Goal: Information Seeking & Learning: Learn about a topic

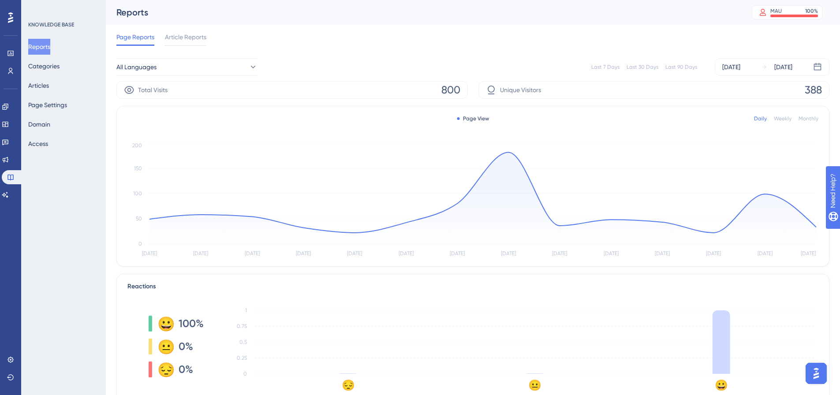
scroll to position [94, 0]
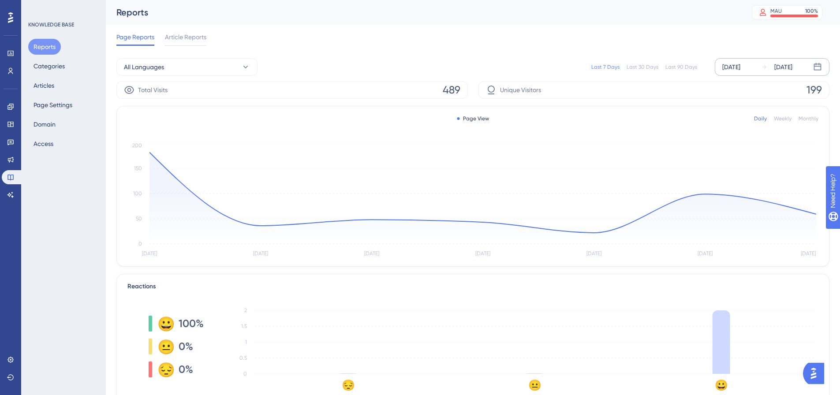
click at [740, 68] on div "[DATE]" at bounding box center [731, 67] width 18 height 11
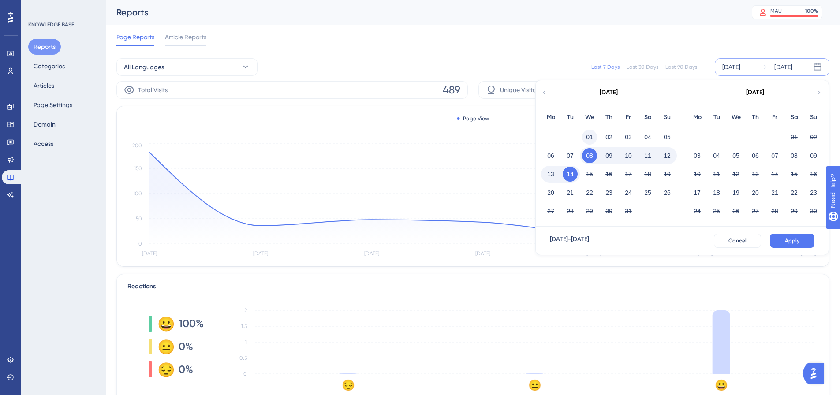
click at [593, 138] on button "01" at bounding box center [589, 137] width 15 height 15
click at [793, 247] on button "Apply" at bounding box center [792, 241] width 45 height 14
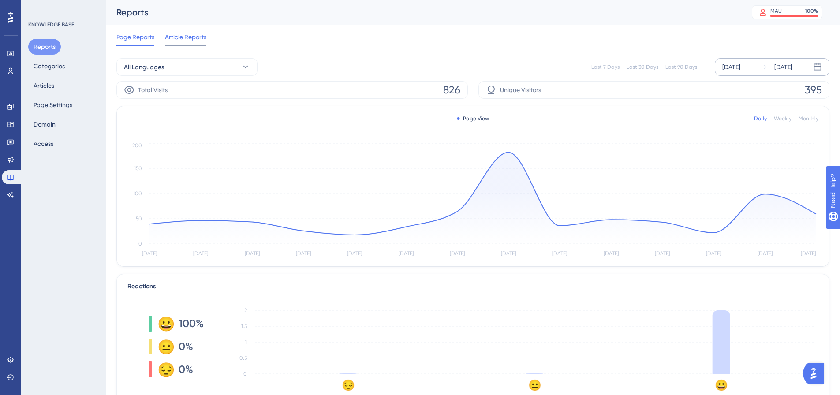
click at [195, 36] on span "Article Reports" at bounding box center [185, 37] width 41 height 11
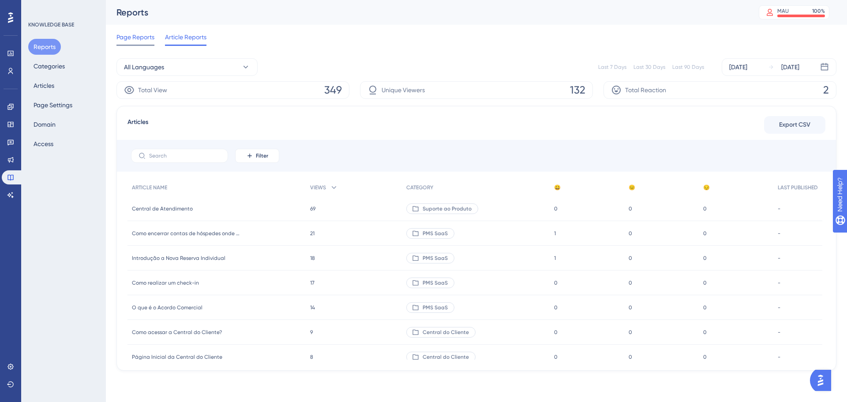
click at [146, 39] on span "Page Reports" at bounding box center [135, 37] width 38 height 11
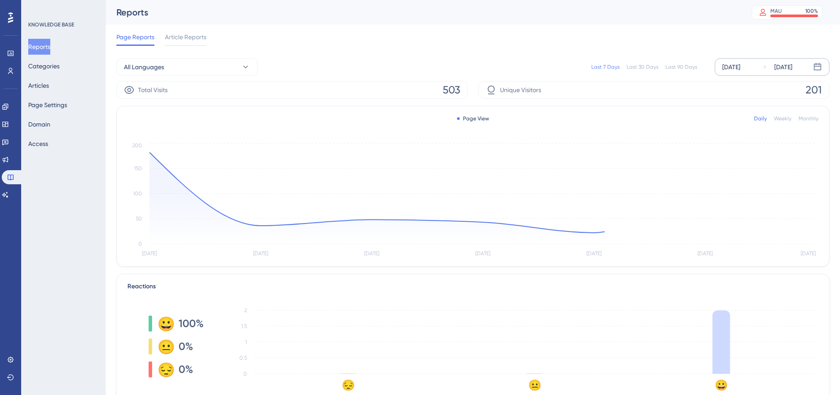
click at [739, 62] on div "[DATE]" at bounding box center [731, 67] width 18 height 11
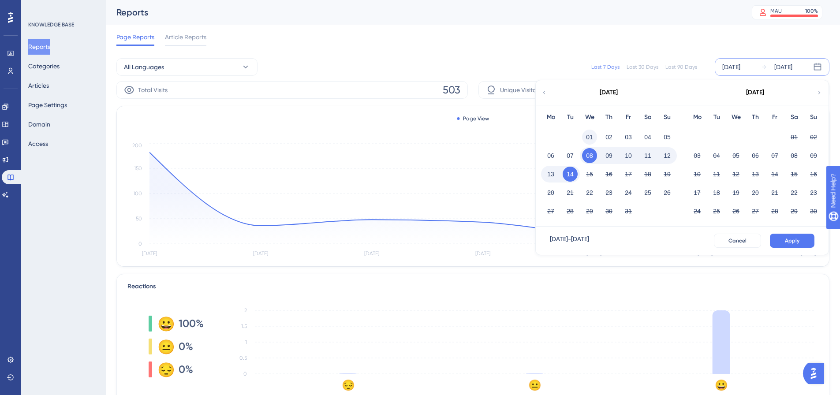
click at [585, 138] on button "01" at bounding box center [589, 137] width 15 height 15
click at [793, 243] on span "Apply" at bounding box center [792, 240] width 15 height 7
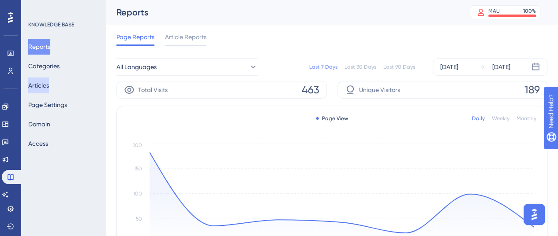
click at [42, 88] on button "Articles" at bounding box center [38, 86] width 21 height 16
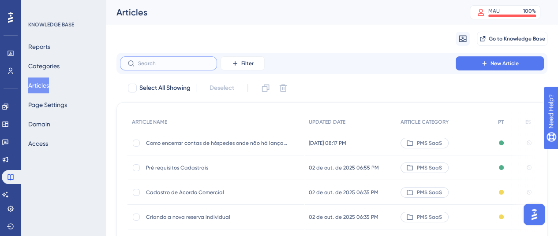
click at [176, 66] on input "text" at bounding box center [173, 63] width 71 height 6
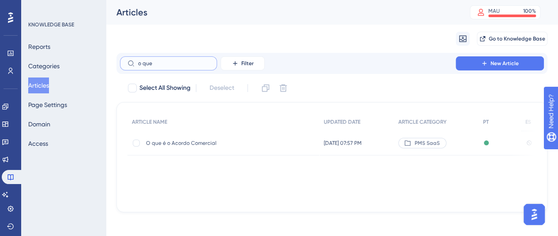
type input "o que"
click at [209, 143] on span "O que é o Acordo Comercial" at bounding box center [216, 143] width 141 height 7
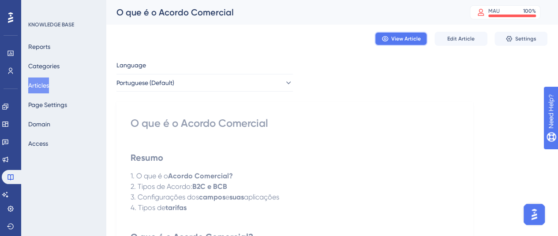
click at [399, 43] on button "View Article" at bounding box center [400, 39] width 53 height 14
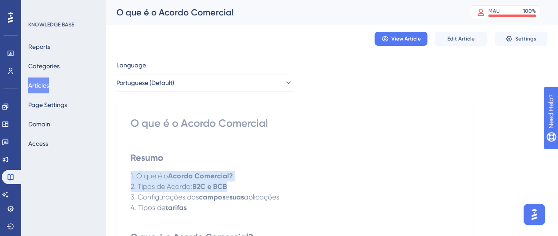
drag, startPoint x: 205, startPoint y: 165, endPoint x: 228, endPoint y: 183, distance: 28.5
click at [454, 45] on button "Edit Article" at bounding box center [460, 39] width 53 height 14
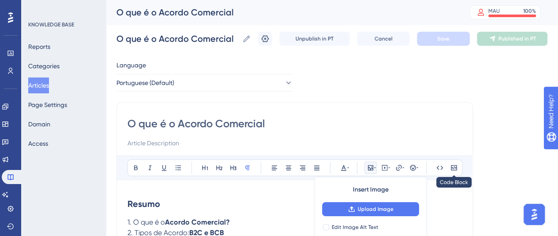
scroll to position [1200, 0]
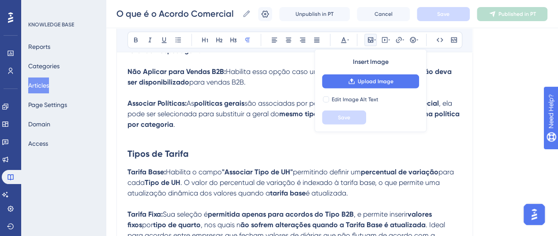
click at [272, 130] on p at bounding box center [294, 135] width 334 height 11
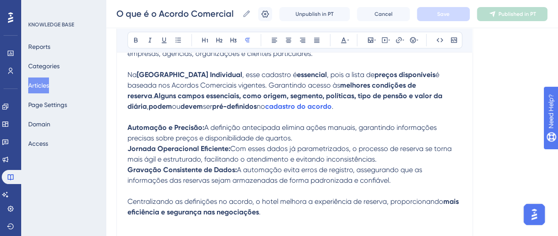
scroll to position [274, 0]
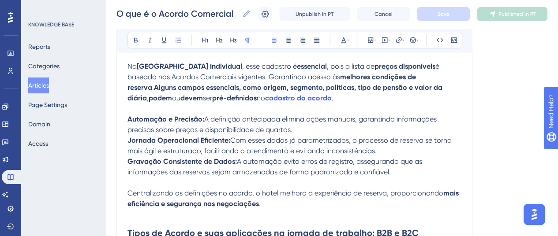
drag, startPoint x: 128, startPoint y: 118, endPoint x: 399, endPoint y: 175, distance: 277.2
copy div "Automação e Precisão: A definição antecipada elimina ações manuais, garantindo …"
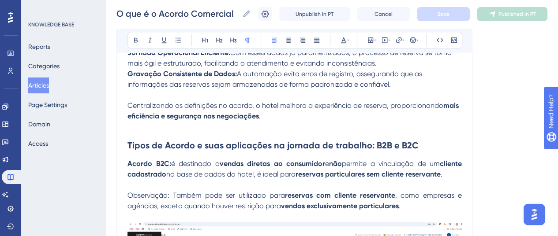
scroll to position [362, 0]
drag, startPoint x: 130, startPoint y: 106, endPoint x: 245, endPoint y: 114, distance: 115.8
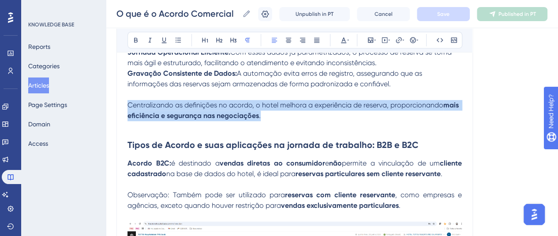
drag, startPoint x: 269, startPoint y: 117, endPoint x: 123, endPoint y: 106, distance: 145.9
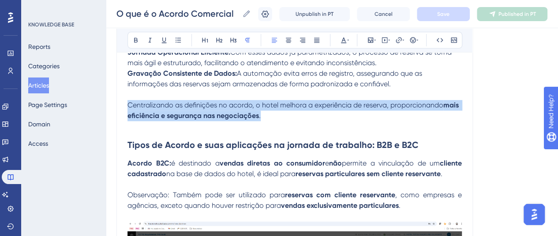
copy p "Centralizando as definições no acordo, o hotel melhora a experiência de reserva…"
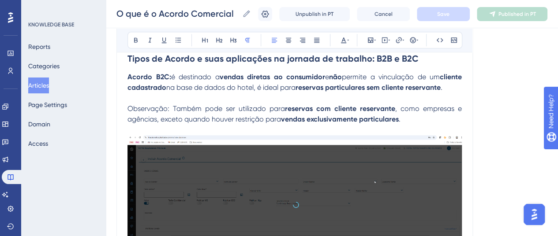
scroll to position [451, 0]
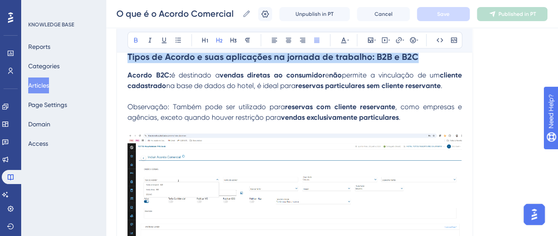
drag, startPoint x: 127, startPoint y: 58, endPoint x: 421, endPoint y: 59, distance: 293.7
click at [421, 59] on h2 "Tipos de Acordo e suas aplicações na jornada de trabalho: B2B e B2C" at bounding box center [294, 57] width 334 height 26
copy strong "Tipos de Acordo e suas aplicações na jornada de trabalho: B2B e B2C"
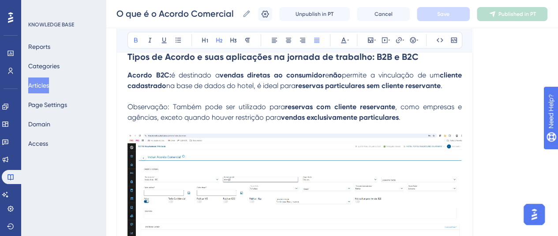
click at [328, 168] on img at bounding box center [294, 198] width 334 height 129
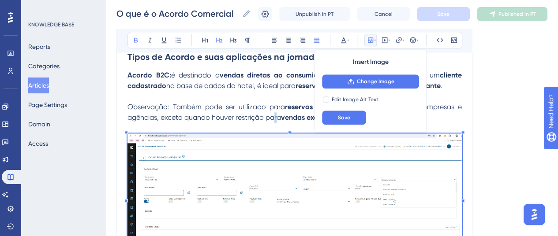
drag, startPoint x: 328, startPoint y: 168, endPoint x: 275, endPoint y: 114, distance: 75.8
click at [275, 114] on span ", como empresas e agências, exceto quando houver restrição para" at bounding box center [295, 112] width 336 height 19
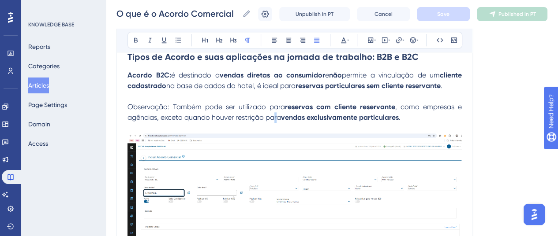
click at [293, 171] on img at bounding box center [294, 198] width 334 height 129
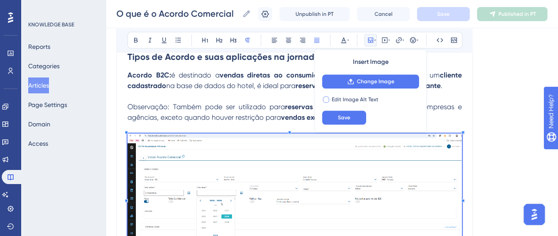
click at [371, 100] on span "Edit Image Alt Text" at bounding box center [355, 99] width 47 height 7
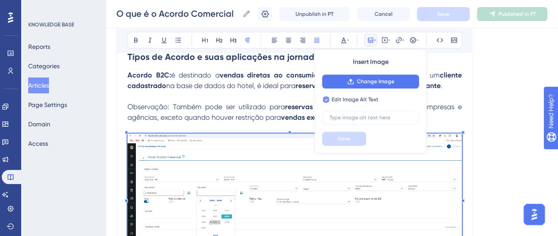
click at [371, 100] on span "Edit Image Alt Text" at bounding box center [355, 99] width 47 height 7
checkbox input "false"
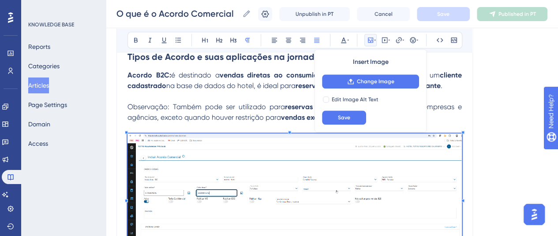
click at [254, 105] on span "Observação: Também pode ser utilizado para" at bounding box center [205, 107] width 157 height 8
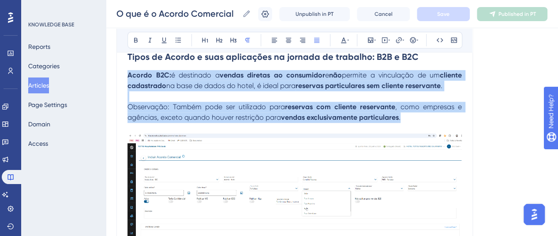
drag, startPoint x: 128, startPoint y: 75, endPoint x: 428, endPoint y: 116, distance: 302.3
copy div "Acordo B2C: é destinado a vendas diretas ao consumidor e não permite a vinculaç…"
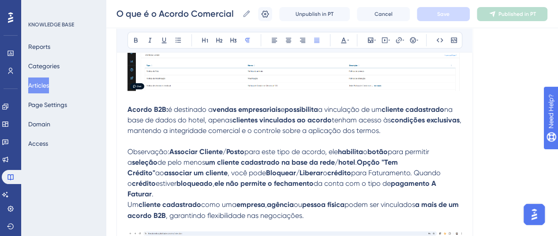
scroll to position [627, 0]
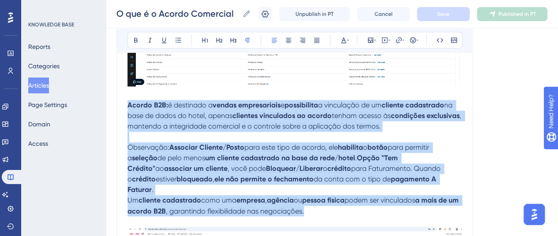
drag, startPoint x: 200, startPoint y: 139, endPoint x: 325, endPoint y: 202, distance: 140.0
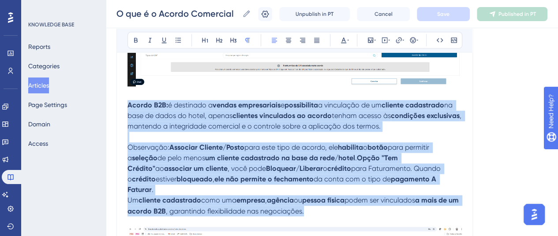
click at [325, 202] on div "Resumo 1. O que é o Acordo Comercial? 2. Tipos de Acordo: B2C e BCB 3. Configur…" at bounding box center [294, 197] width 334 height 1275
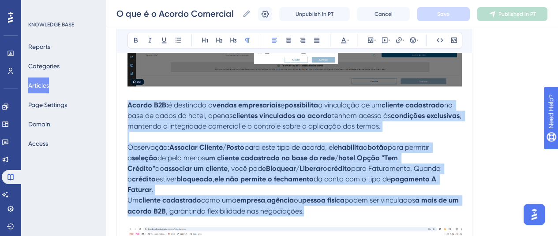
copy div "Acordo B2B: é destinado a vendas empresariais e possibilita a vinculação de um …"
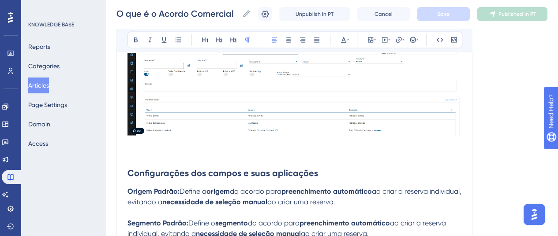
scroll to position [892, 0]
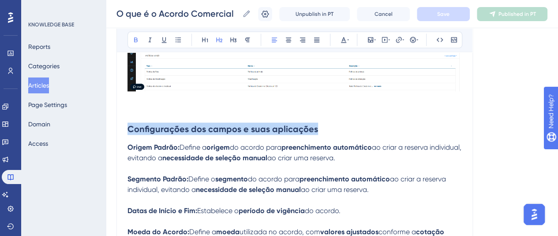
drag, startPoint x: 128, startPoint y: 117, endPoint x: 314, endPoint y: 115, distance: 186.1
click at [314, 116] on h2 "Configurações dos campos e suas aplicações" at bounding box center [294, 129] width 334 height 26
copy strong "Configurações dos campos e suas aplicações"
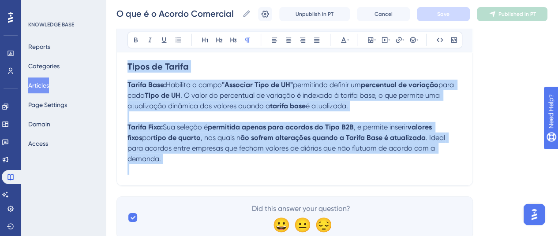
scroll to position [1288, 0]
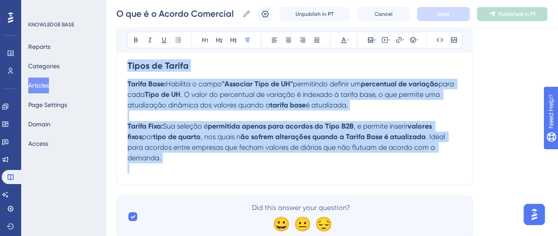
drag, startPoint x: 127, startPoint y: 94, endPoint x: 460, endPoint y: 145, distance: 337.2
copy div "Loremi Dolors: Ametco a elitse do eiusmo temp incididuntutl etdolorema al enima…"
